Goal: Task Accomplishment & Management: Use online tool/utility

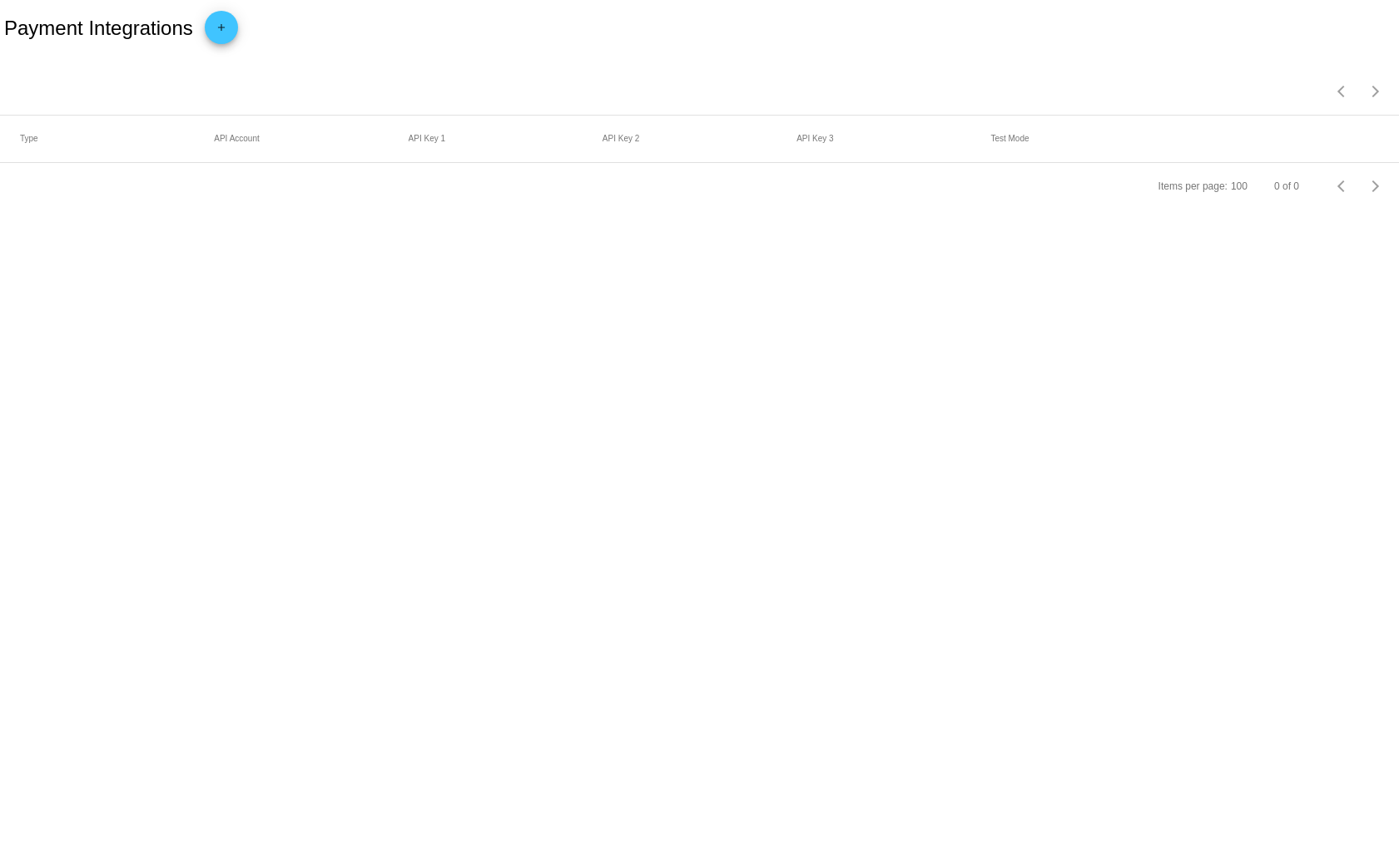
click at [225, 35] on mat-icon "add" at bounding box center [221, 31] width 20 height 20
click at [144, 102] on div "Payment Method Type" at bounding box center [87, 97] width 135 height 13
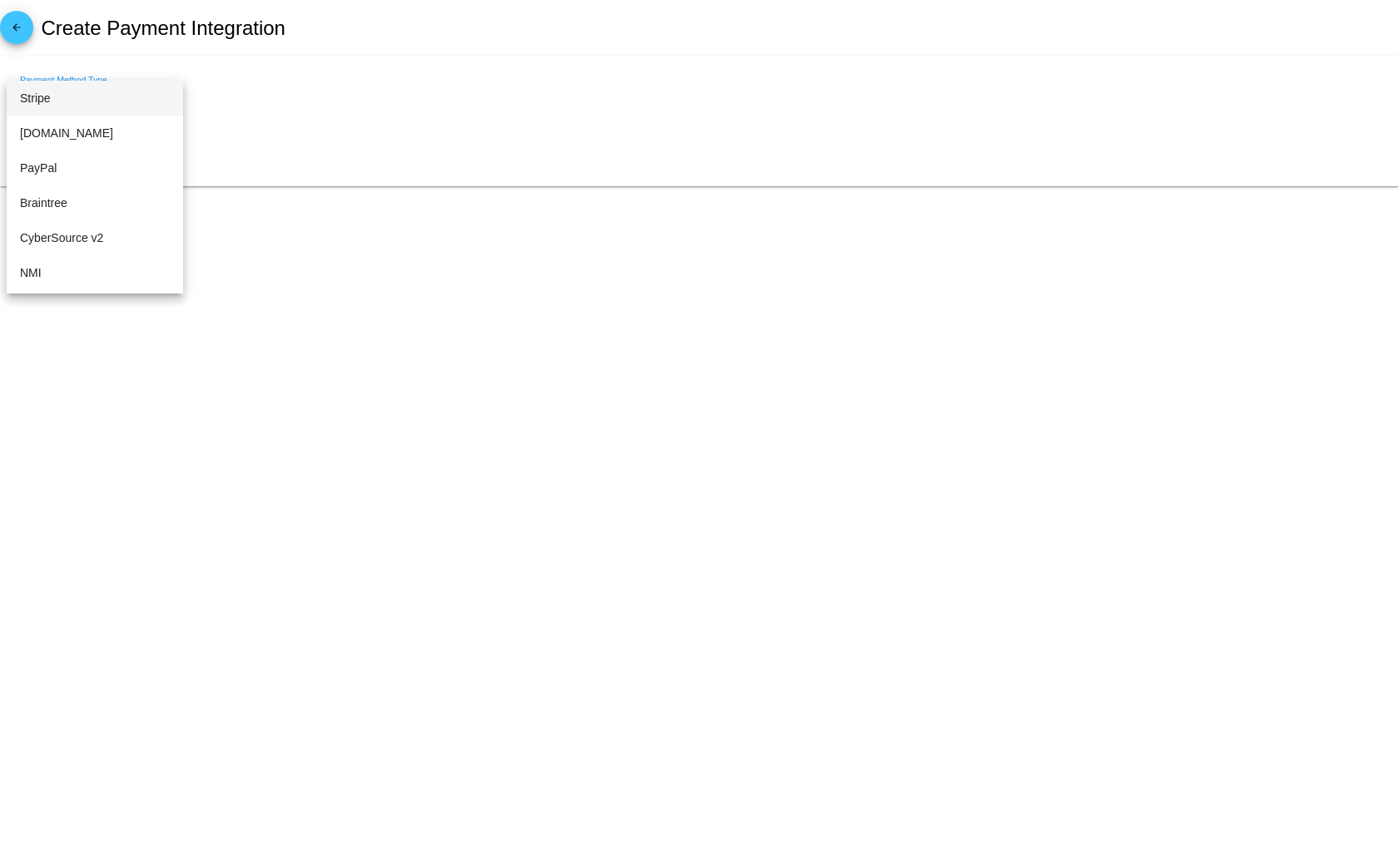
click at [87, 100] on span "Stripe" at bounding box center [94, 98] width 150 height 35
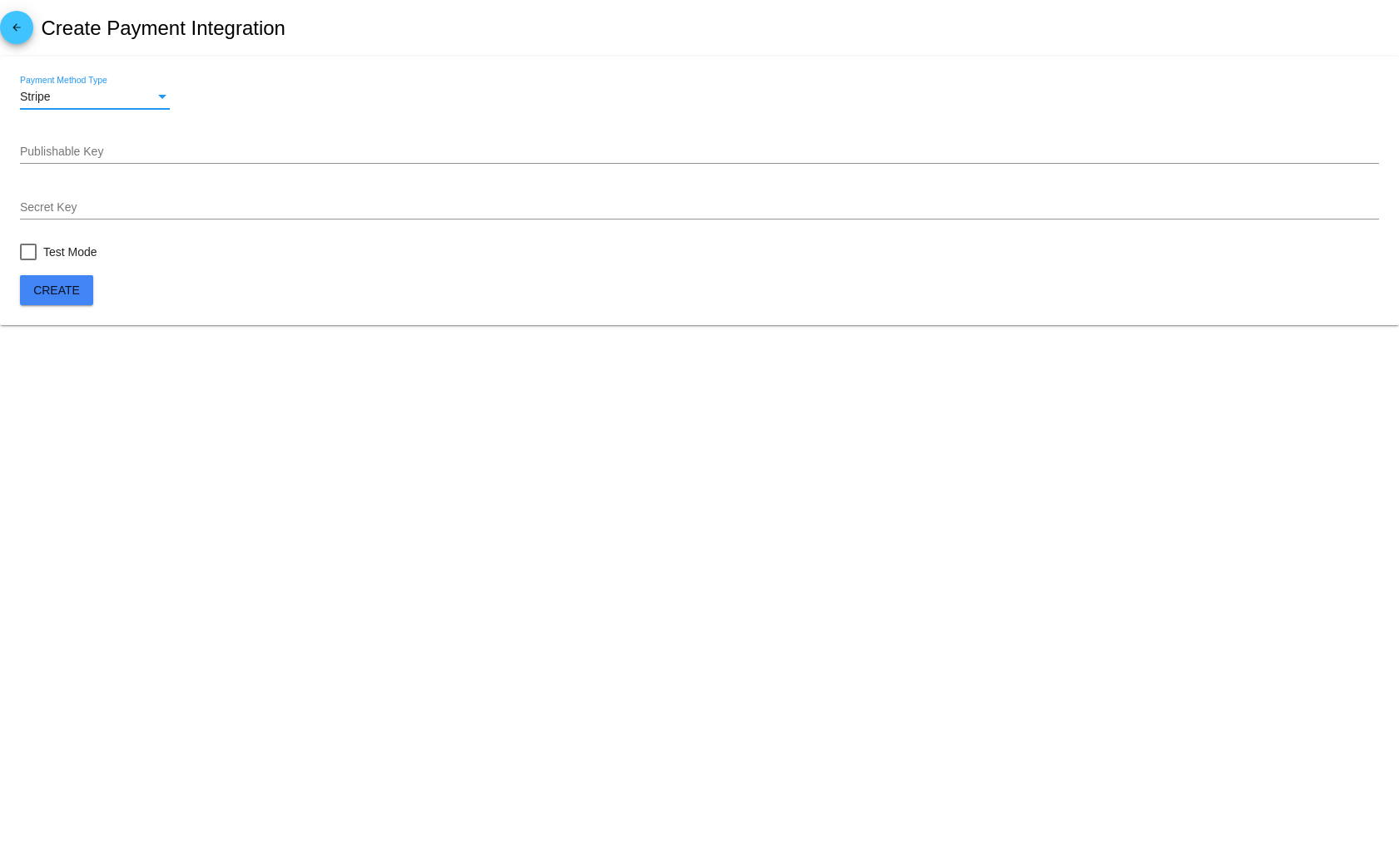
click at [85, 143] on div "Publishable Key" at bounding box center [699, 147] width 1358 height 32
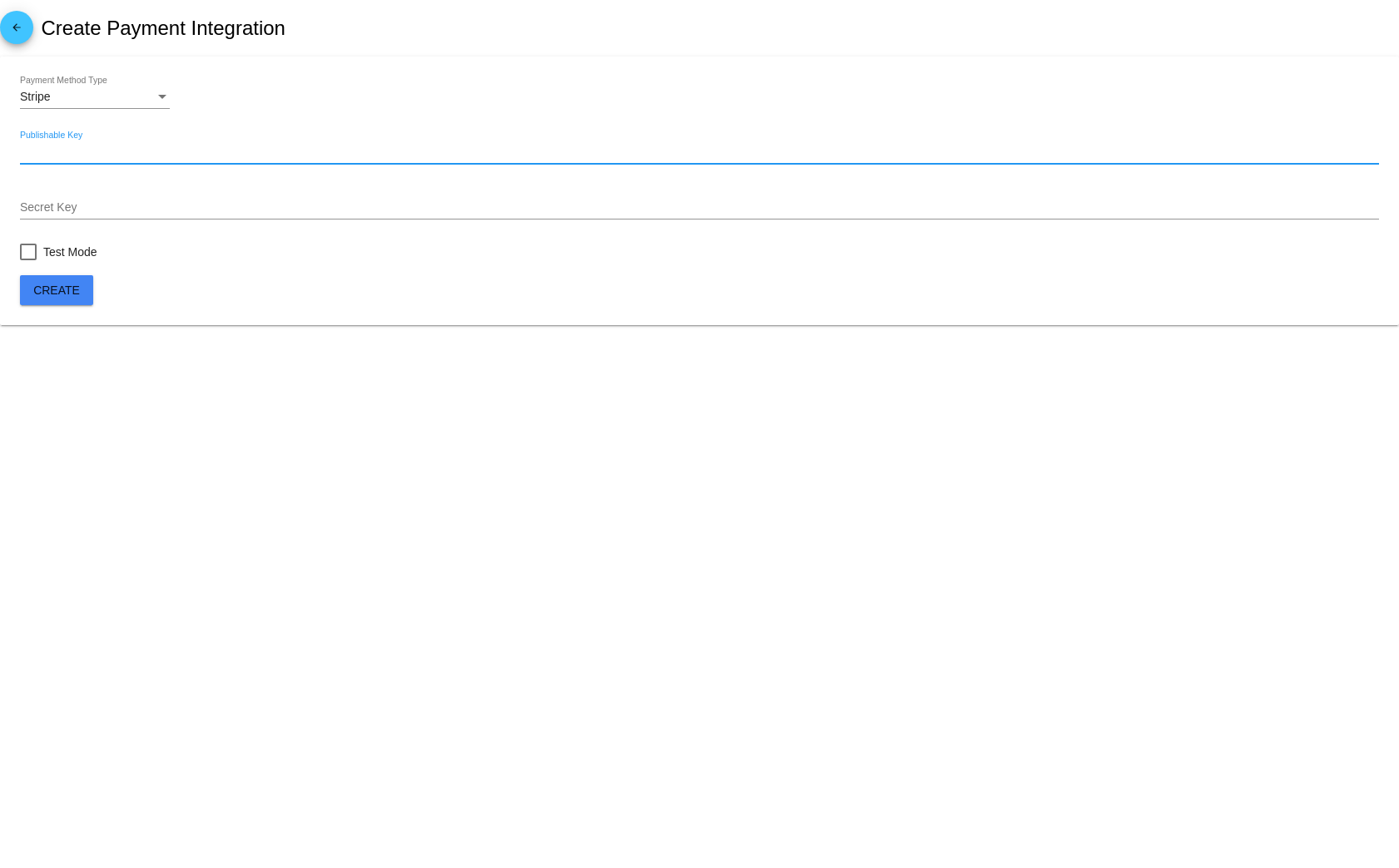
click at [81, 158] on input "Publishable Key" at bounding box center [699, 151] width 1358 height 13
paste input "pk_live_51RVXs5G7C4k76zA5lj0jY3DHLyDgBYp9JjxEWXbjjTCiBq6tlY6BplNMGUc9ZqceVkXHix…"
type input "pk_live_51RVXs5G7C4k76zA5lj0jY3DHLyDgBYp9JjxEWXbjjTCiBq6tlY6BplNMGUc9ZqceVkXHix…"
